Goal: Information Seeking & Learning: Learn about a topic

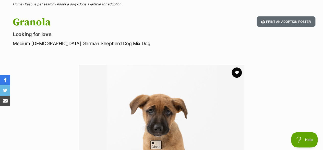
scroll to position [39, 0]
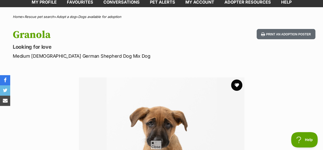
click at [235, 79] on button "favourite" at bounding box center [236, 84] width 11 height 11
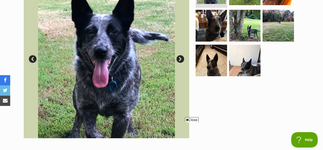
click at [178, 55] on link "Next" at bounding box center [181, 59] width 8 height 8
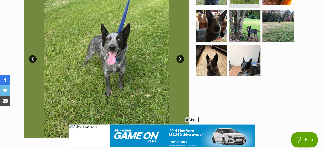
click at [178, 55] on link "Next" at bounding box center [181, 59] width 8 height 8
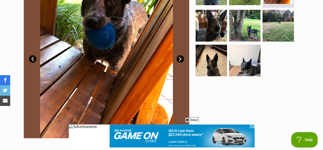
click at [178, 55] on link "Next" at bounding box center [181, 59] width 8 height 8
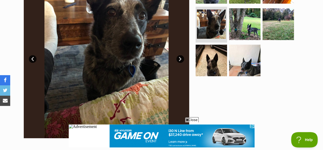
click at [178, 55] on link "Next" at bounding box center [181, 59] width 8 height 8
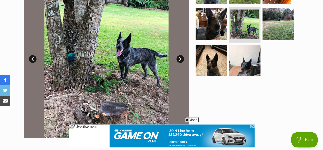
click at [178, 55] on link "Next" at bounding box center [181, 59] width 8 height 8
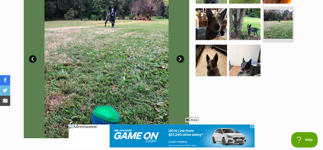
click at [178, 55] on link "Next" at bounding box center [181, 59] width 8 height 8
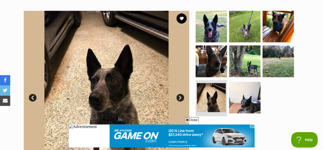
scroll to position [105, 0]
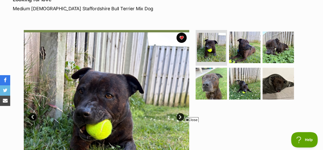
scroll to position [95, 0]
